Goal: Transaction & Acquisition: Obtain resource

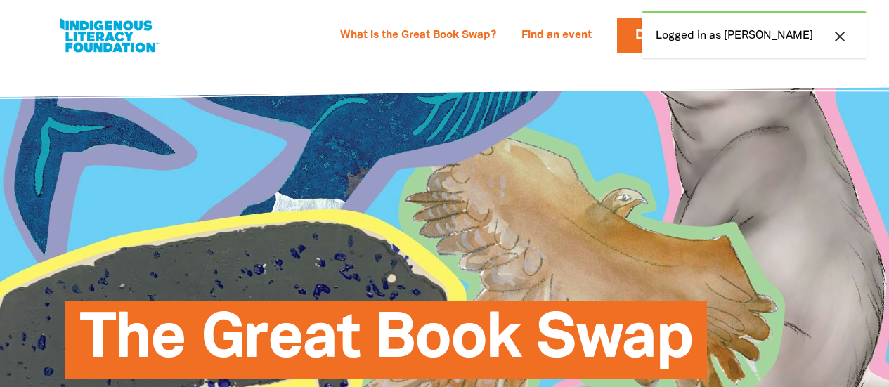
select select "primary-school"
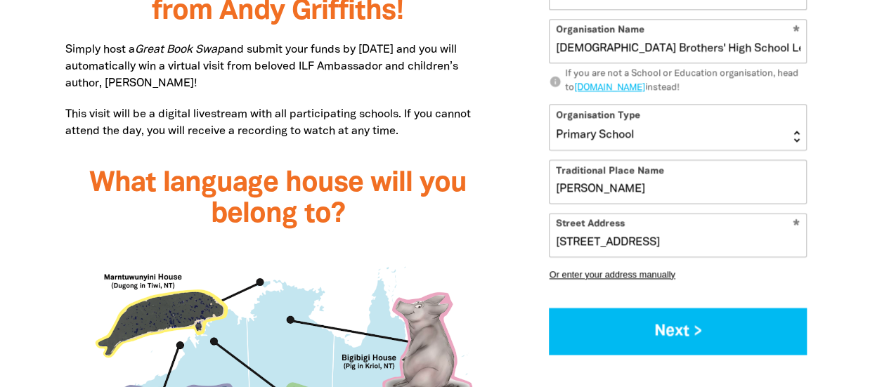
scroll to position [1146, 0]
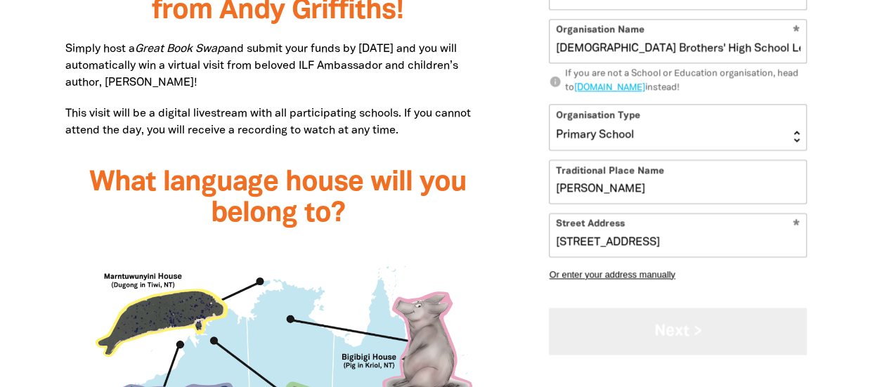
click at [653, 331] on button "Next >" at bounding box center [678, 331] width 258 height 47
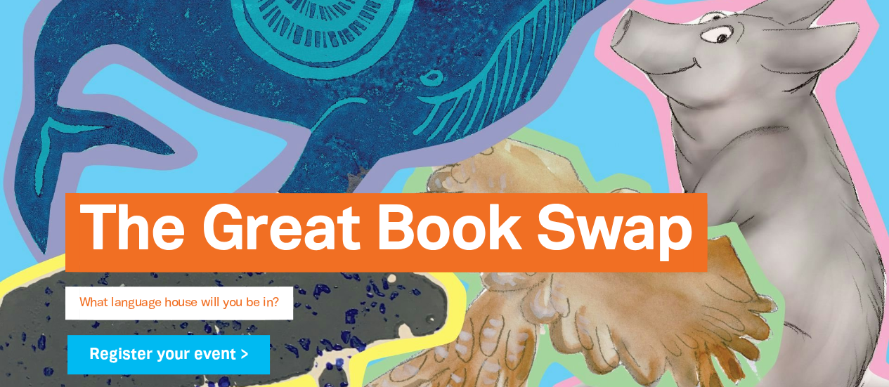
scroll to position [0, 0]
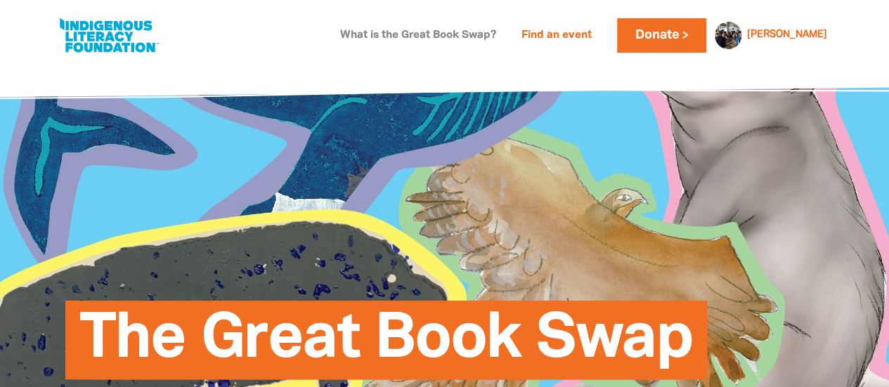
click at [505, 34] on link "What is the Great Book Swap?" at bounding box center [418, 36] width 173 height 22
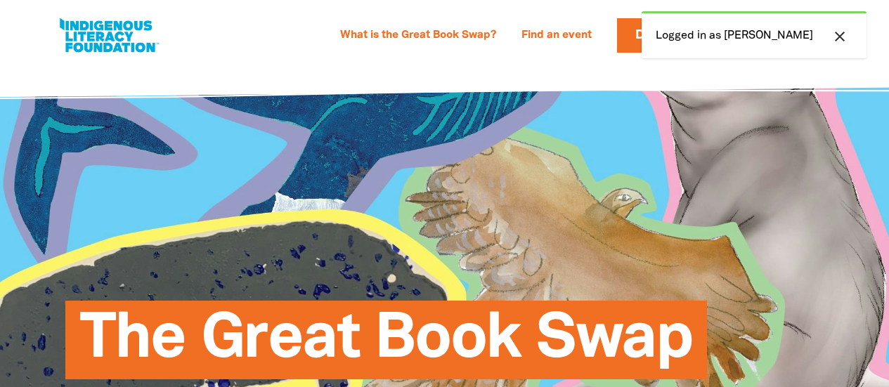
select select "primary-school"
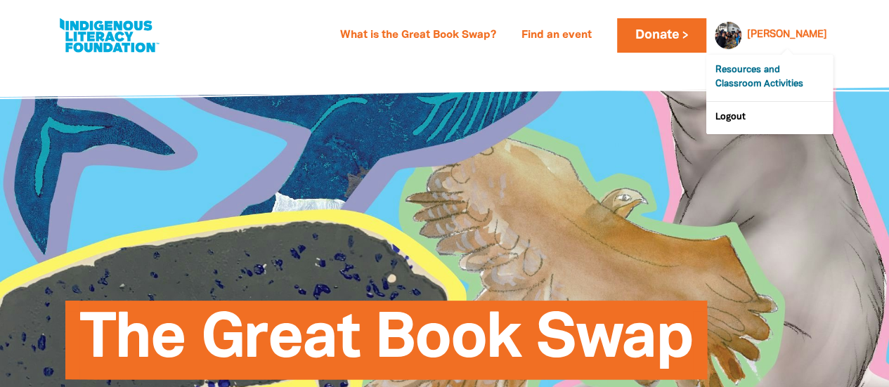
click at [747, 70] on link "Resources and Classroom Activities" at bounding box center [769, 78] width 127 height 46
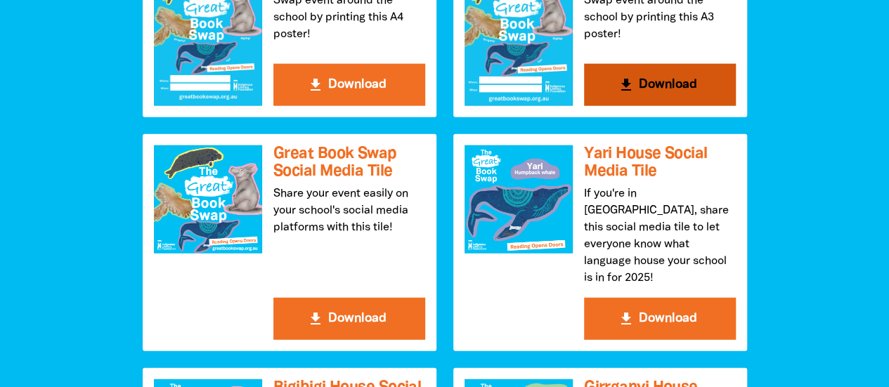
scroll to position [1608, 0]
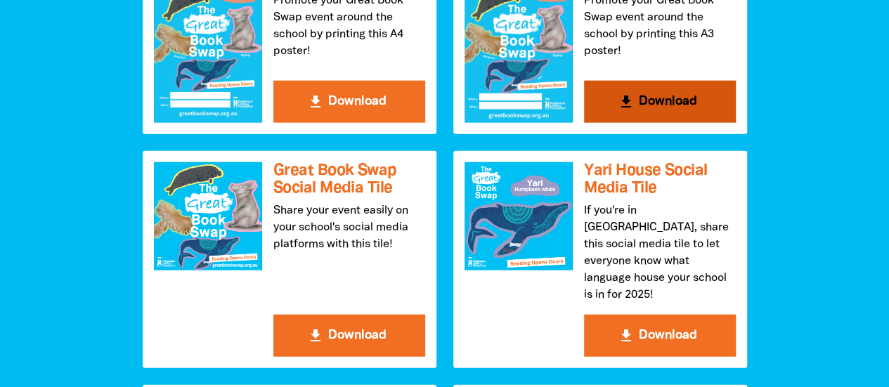
click at [655, 98] on button "get_app Download" at bounding box center [660, 102] width 152 height 42
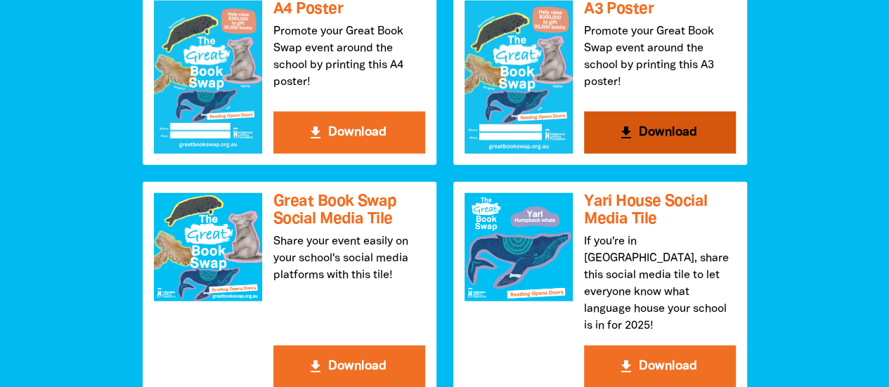
scroll to position [1581, 0]
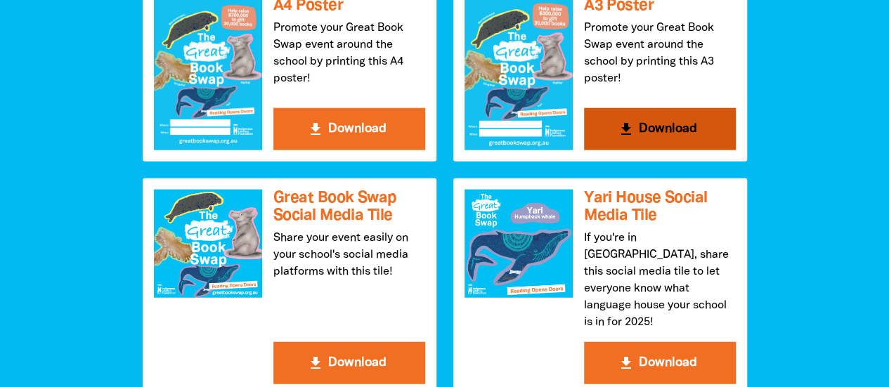
click at [653, 132] on button "get_app Download" at bounding box center [660, 129] width 152 height 42
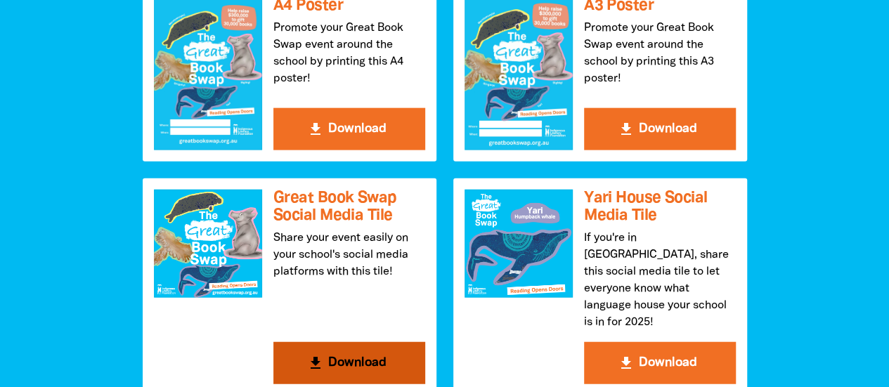
click at [340, 346] on button "get_app Download" at bounding box center [349, 363] width 152 height 42
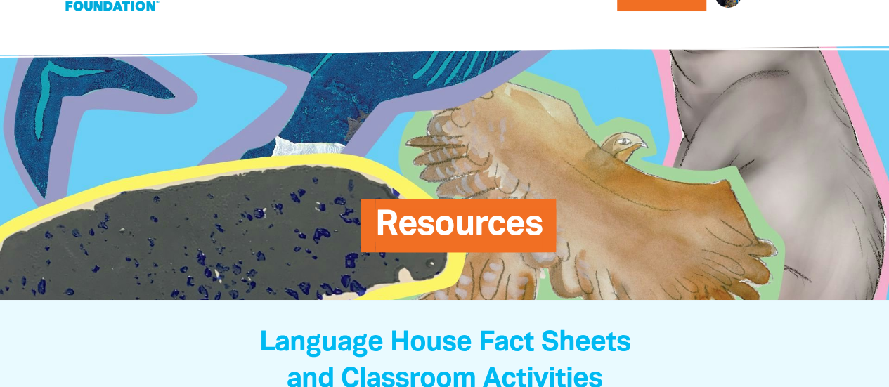
scroll to position [0, 0]
